Goal: Task Accomplishment & Management: Complete application form

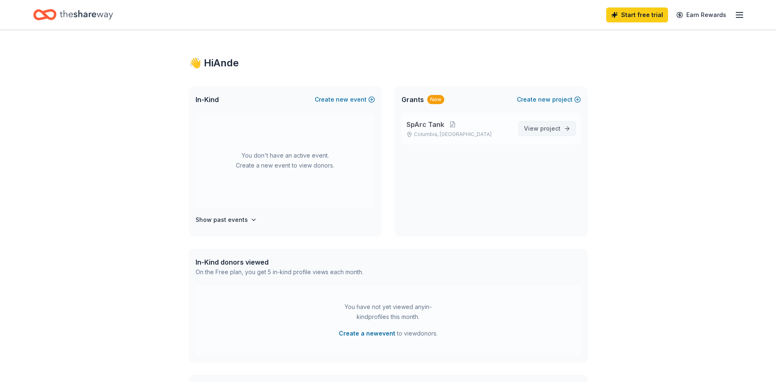
click at [550, 131] on span "project" at bounding box center [550, 128] width 20 height 7
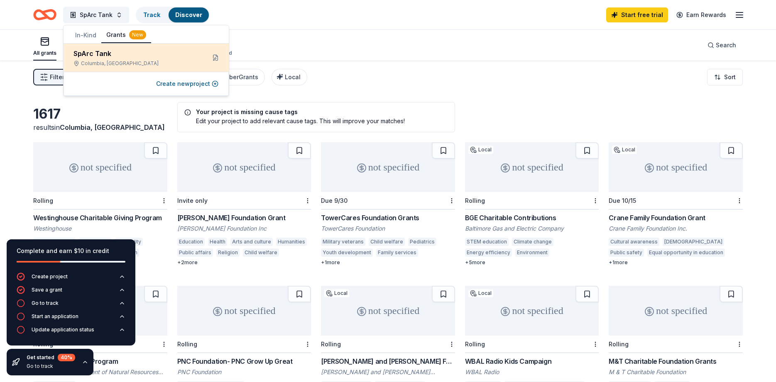
click at [208, 60] on div "SpArc Tank Columbia, [GEOGRAPHIC_DATA]" at bounding box center [146, 58] width 165 height 28
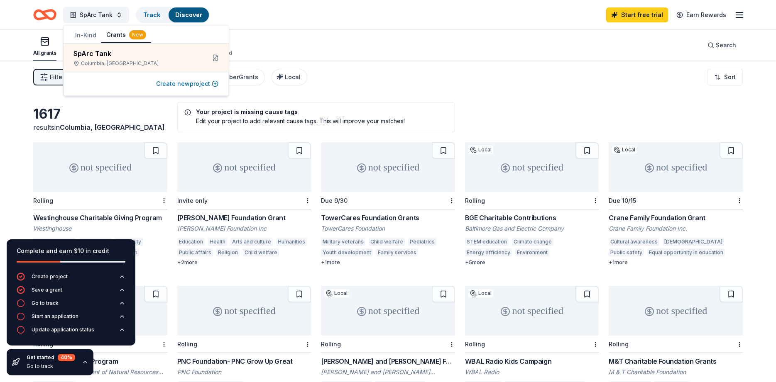
click at [186, 85] on button "Create new project" at bounding box center [187, 84] width 62 height 10
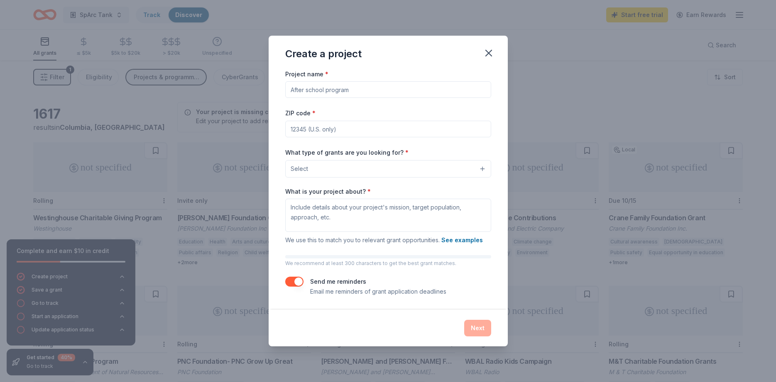
click at [302, 87] on input "Project name *" at bounding box center [388, 89] width 206 height 17
type input "SpArc Tank Innovations Event"
click at [295, 131] on input "ZIP code *" at bounding box center [388, 129] width 206 height 17
type input "21046"
click at [311, 208] on textarea "What is your project about? *" at bounding box center [388, 215] width 206 height 33
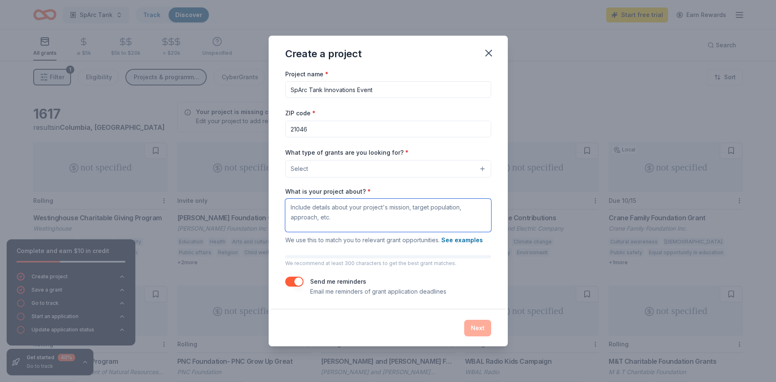
drag, startPoint x: 290, startPoint y: 207, endPoint x: 351, endPoint y: 225, distance: 63.6
click at [351, 225] on textarea "What is your project about? *" at bounding box center [388, 215] width 206 height 33
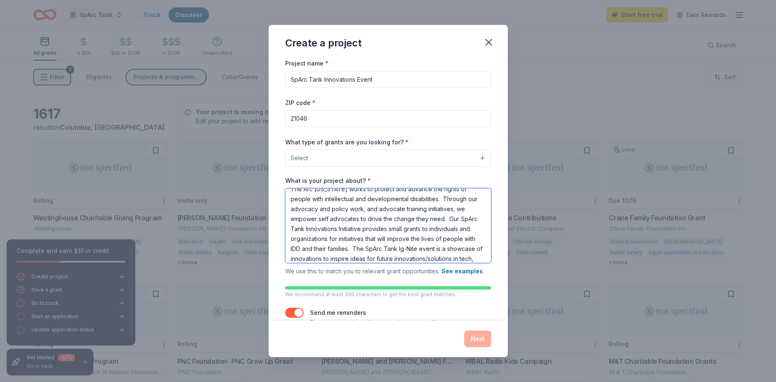
scroll to position [18, 0]
type textarea "The Arc [US_STATE] works to protect and advance the rights of people with intel…"
click at [475, 338] on div "Next" at bounding box center [388, 339] width 206 height 17
click at [446, 156] on button "Select" at bounding box center [388, 157] width 206 height 17
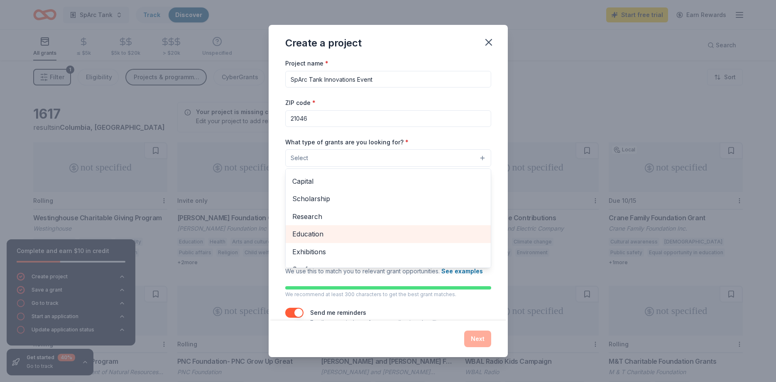
scroll to position [0, 0]
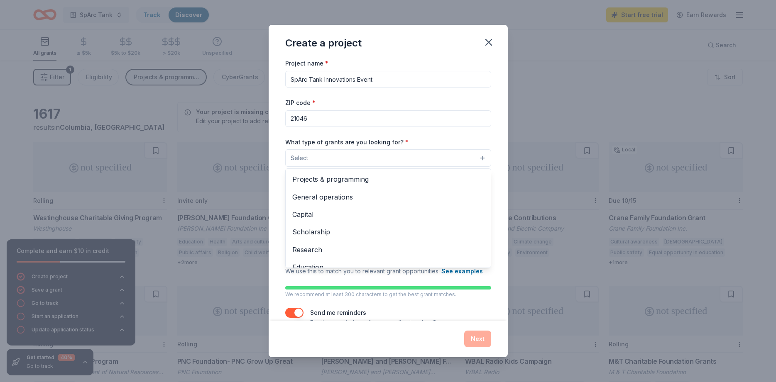
click at [378, 76] on div "Project name * SpArc Tank Innovations Event ZIP code * 21046 What type of grant…" at bounding box center [388, 192] width 206 height 269
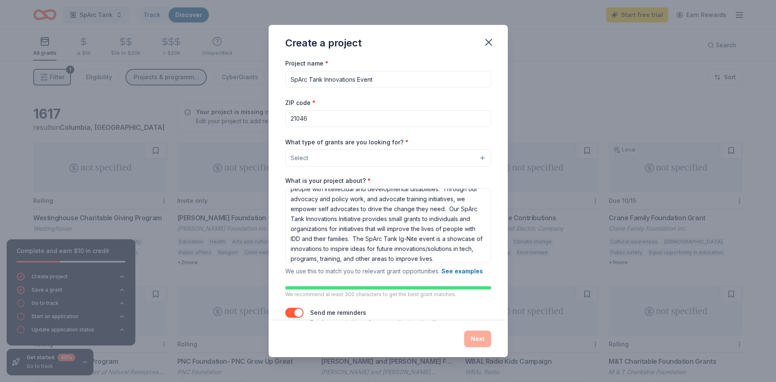
drag, startPoint x: 379, startPoint y: 77, endPoint x: 357, endPoint y: 80, distance: 21.7
click at [357, 80] on input "SpArc Tank Innovations Event" at bounding box center [388, 79] width 206 height 17
type input "SpArc Tank Innovations Initiative- Ongoing to enhance the lives of people with …"
click at [389, 154] on button "Select" at bounding box center [388, 157] width 206 height 17
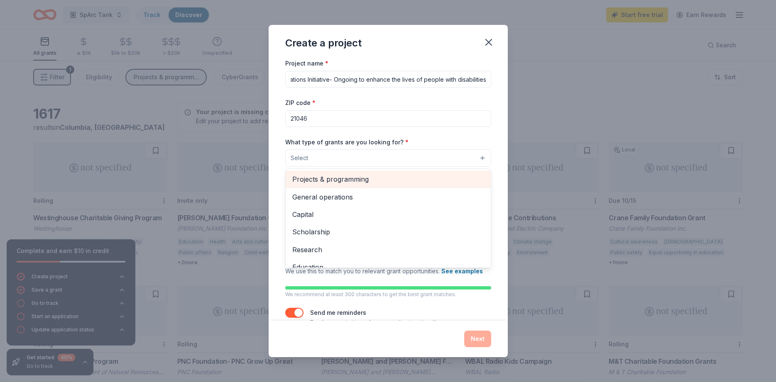
click at [358, 176] on span "Projects & programming" at bounding box center [388, 179] width 192 height 11
click at [333, 178] on span "General operations" at bounding box center [388, 180] width 192 height 11
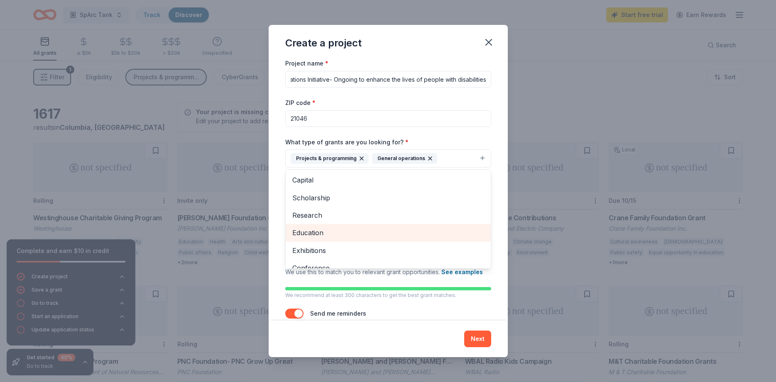
click at [316, 232] on span "Education" at bounding box center [388, 233] width 192 height 11
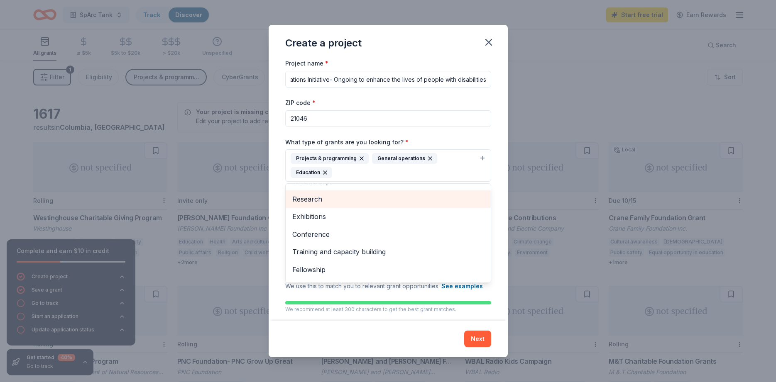
scroll to position [45, 0]
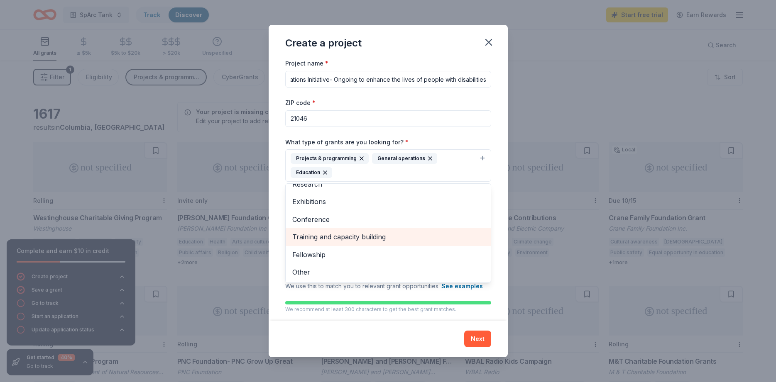
click at [319, 236] on span "Training and capacity building" at bounding box center [388, 237] width 192 height 11
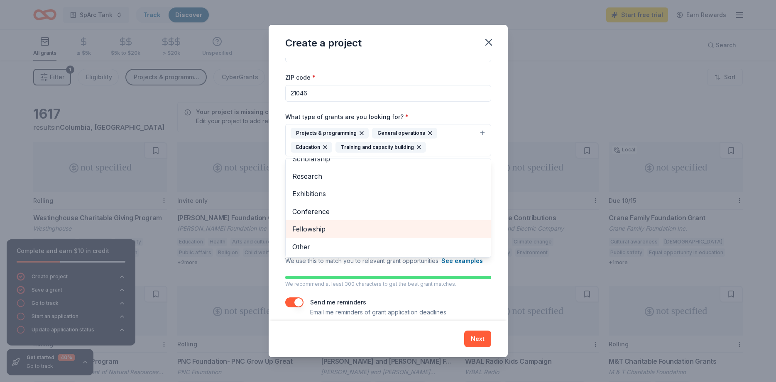
scroll to position [35, 0]
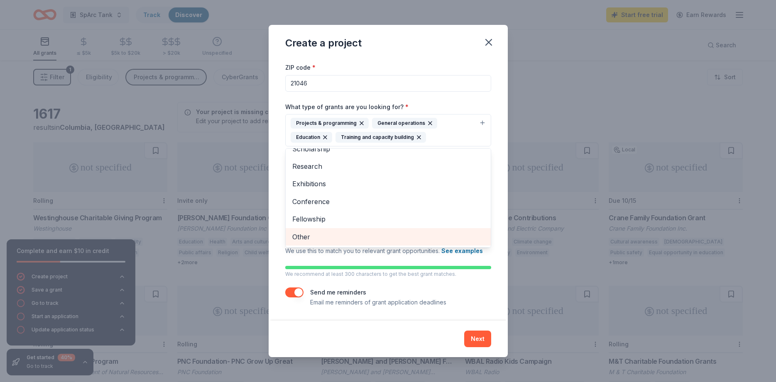
click at [317, 235] on span "Other" at bounding box center [388, 237] width 192 height 11
click at [468, 335] on div "Create a project Project name * SpArc Tank Innovations Initiative- Ongoing to e…" at bounding box center [388, 191] width 239 height 332
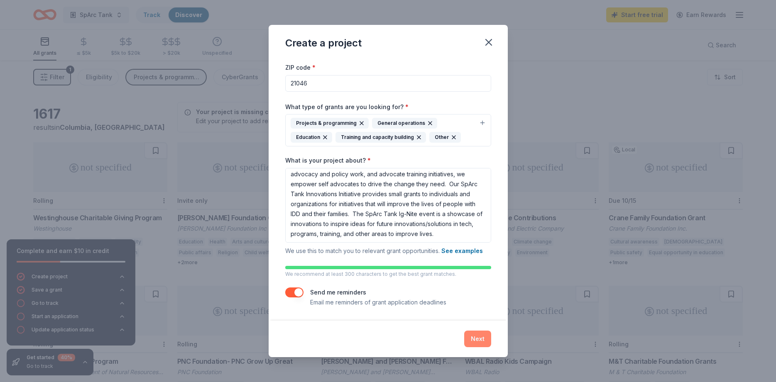
click at [482, 336] on button "Next" at bounding box center [477, 339] width 27 height 17
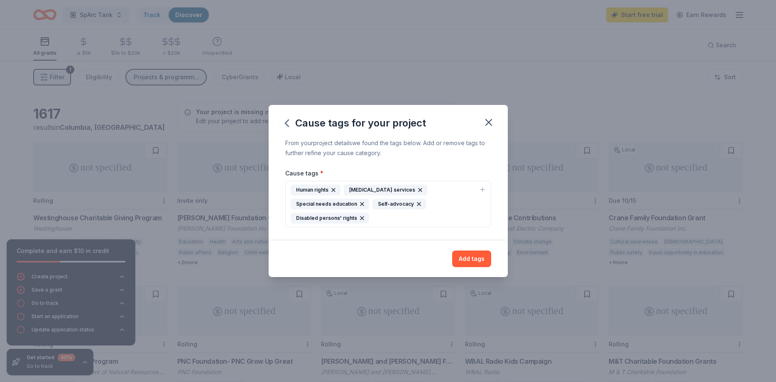
click at [317, 188] on div "Human rights" at bounding box center [316, 190] width 50 height 11
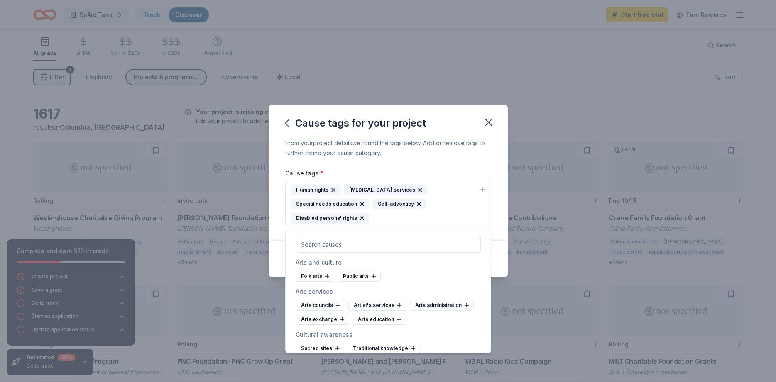
click at [367, 167] on div "From your project details we found the tags below. Add or remove tags to furthe…" at bounding box center [388, 189] width 239 height 103
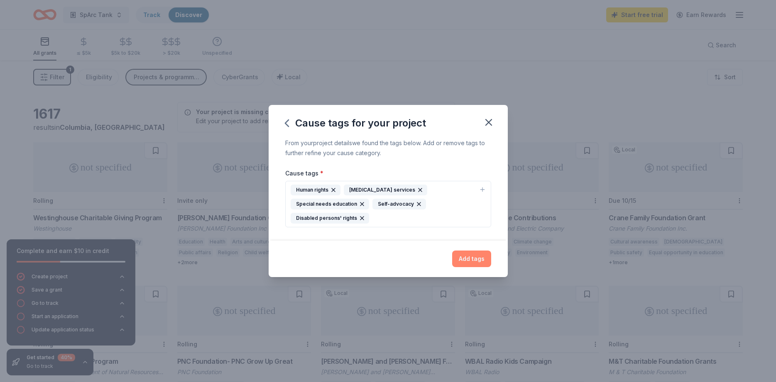
click at [473, 256] on button "Add tags" at bounding box center [471, 259] width 39 height 17
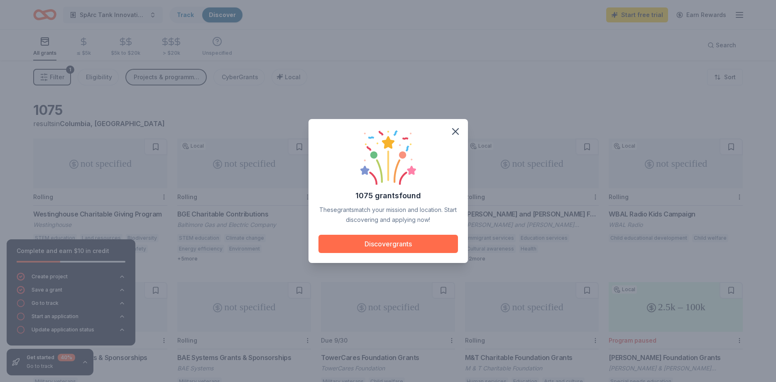
click at [382, 242] on button "Discover grants" at bounding box center [387, 244] width 139 height 18
